Goal: Task Accomplishment & Management: Manage account settings

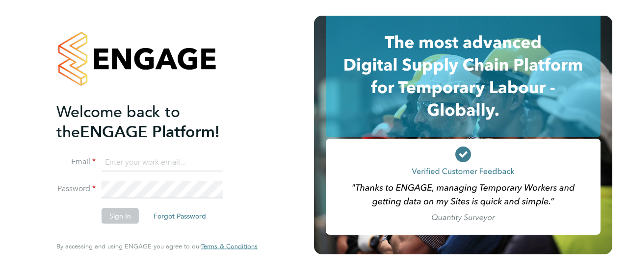
type input "[PERSON_NAME][EMAIL_ADDRESS][DOMAIN_NAME]"
click at [129, 212] on button "Sign In" at bounding box center [119, 216] width 37 height 16
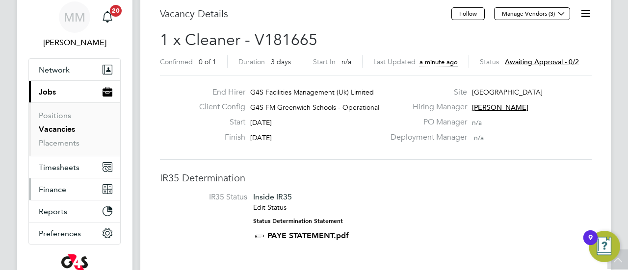
scroll to position [28, 0]
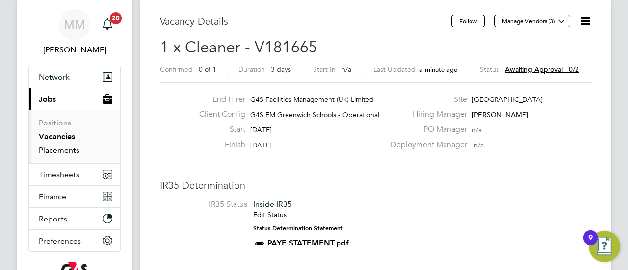
click at [47, 151] on link "Placements" at bounding box center [59, 150] width 41 height 9
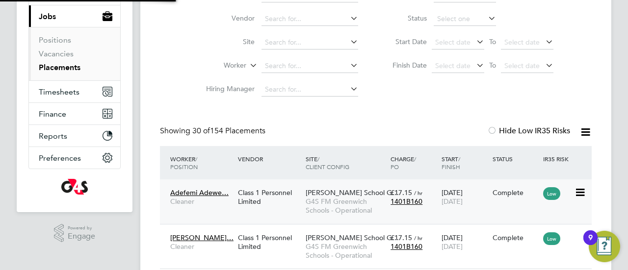
scroll to position [5, 5]
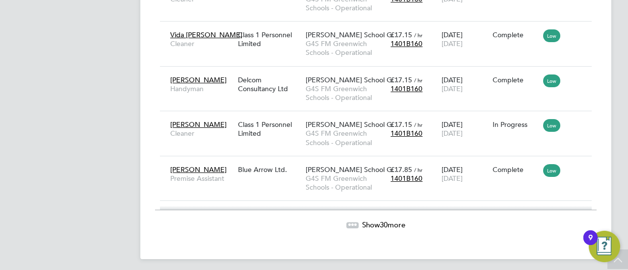
click at [384, 221] on span "30" at bounding box center [383, 224] width 8 height 9
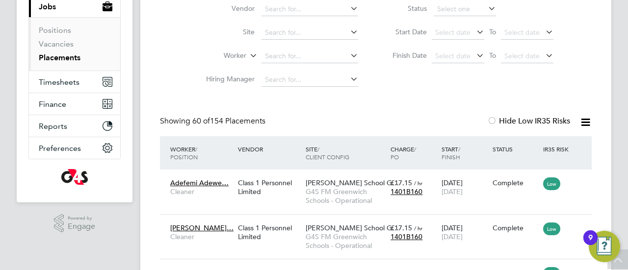
click at [498, 148] on div "Status" at bounding box center [515, 149] width 51 height 18
click at [505, 148] on div "Status" at bounding box center [515, 149] width 51 height 18
click at [588, 122] on icon at bounding box center [585, 122] width 12 height 12
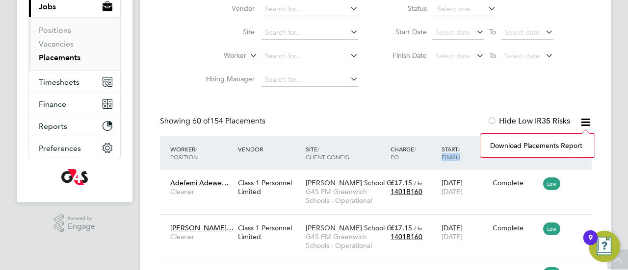
click at [587, 121] on icon at bounding box center [585, 122] width 12 height 12
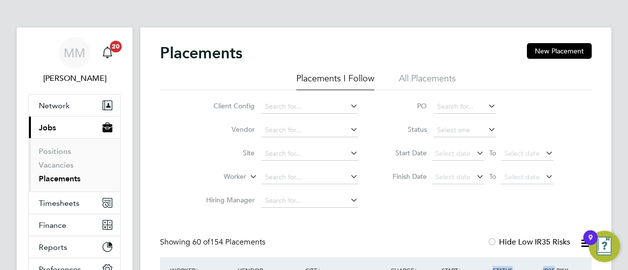
click at [50, 125] on span "Jobs" at bounding box center [47, 127] width 17 height 9
